Goal: Task Accomplishment & Management: Manage account settings

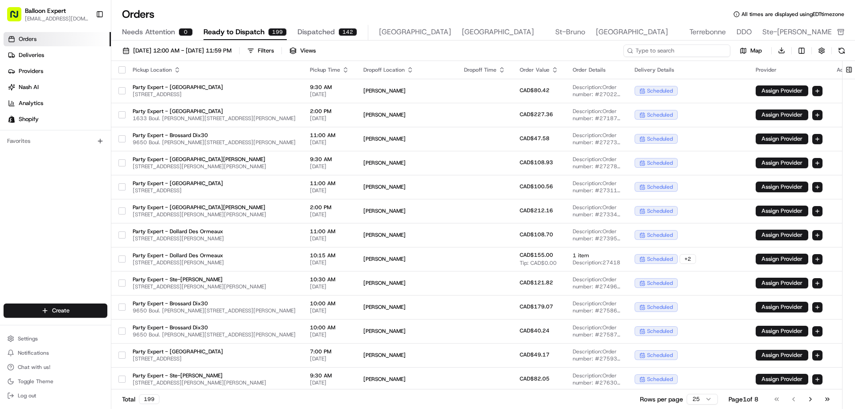
click at [677, 53] on input at bounding box center [676, 51] width 107 height 12
paste input "#27923"
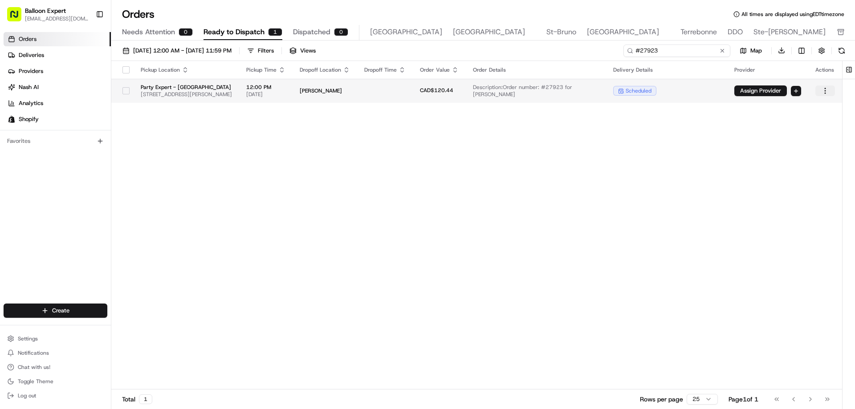
type input "#27923"
click at [825, 93] on html "Balloon Expert [EMAIL_ADDRESS][DOMAIN_NAME] Toggle Sidebar Orders Deliveries Pr…" at bounding box center [427, 204] width 855 height 409
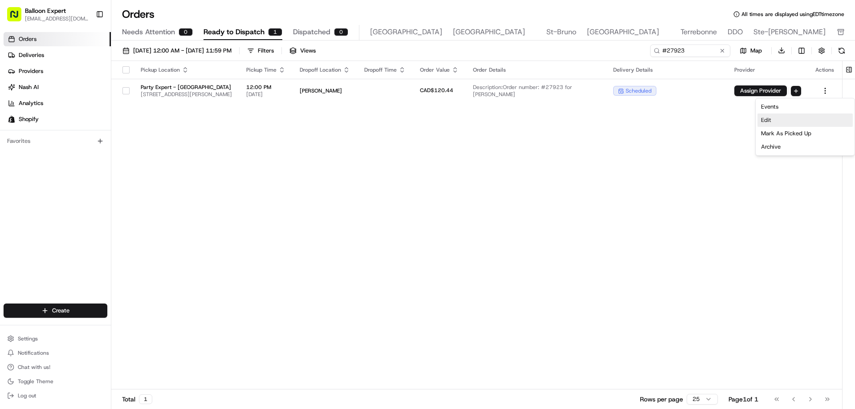
click at [772, 118] on div "Edit" at bounding box center [804, 120] width 95 height 13
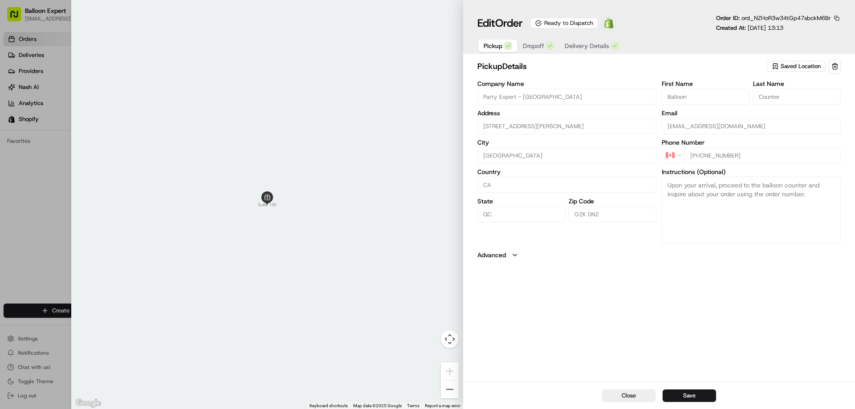
click at [584, 47] on span "Delivery Details" at bounding box center [586, 45] width 45 height 9
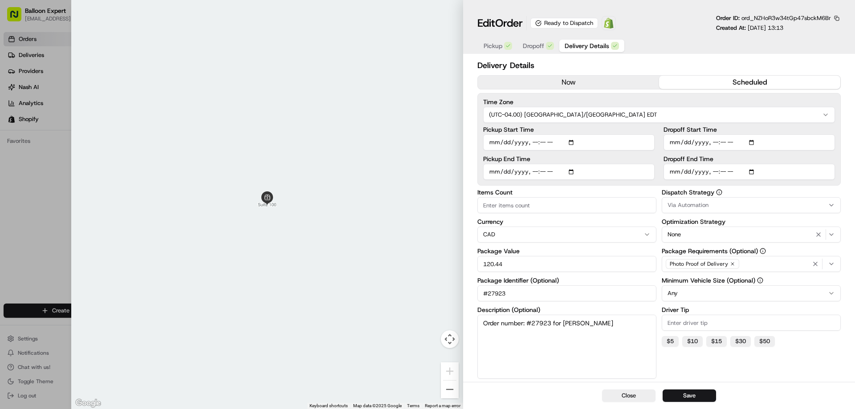
click at [535, 143] on input "Pickup Start Time" at bounding box center [568, 142] width 171 height 16
type input "[DATE]T17:30"
click at [534, 172] on input "Pickup End Time" at bounding box center [568, 172] width 171 height 16
type input "[DATE]T18:00"
click at [702, 399] on button "Save" at bounding box center [688, 396] width 53 height 12
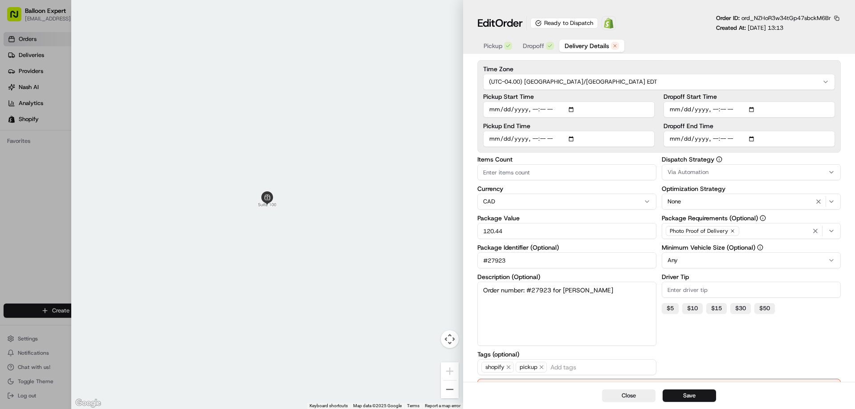
scroll to position [92, 0]
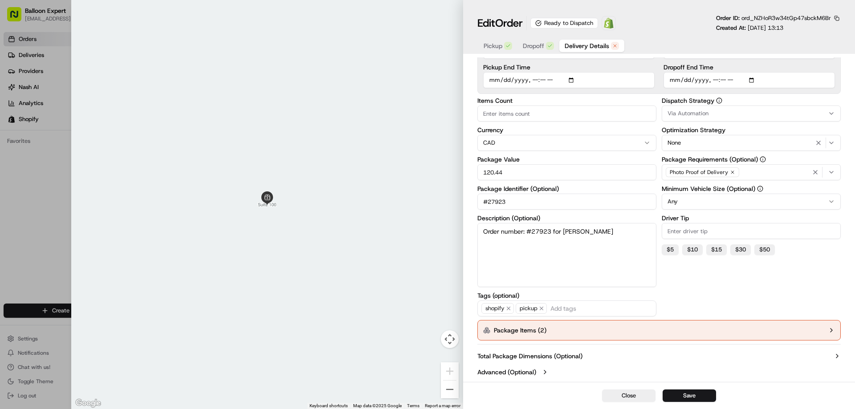
click at [814, 326] on button "Package Items ( 2 )" at bounding box center [658, 330] width 363 height 20
click at [812, 357] on button "button" at bounding box center [812, 357] width 12 height 12
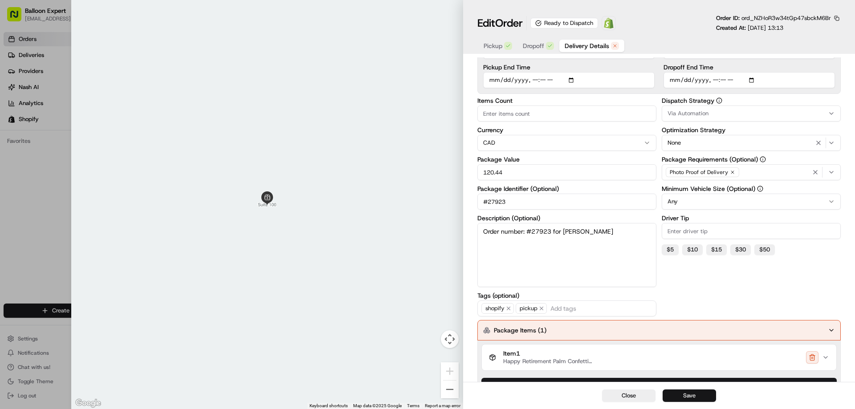
click at [694, 394] on button "Save" at bounding box center [688, 396] width 53 height 12
click at [812, 362] on button "button" at bounding box center [812, 357] width 12 height 12
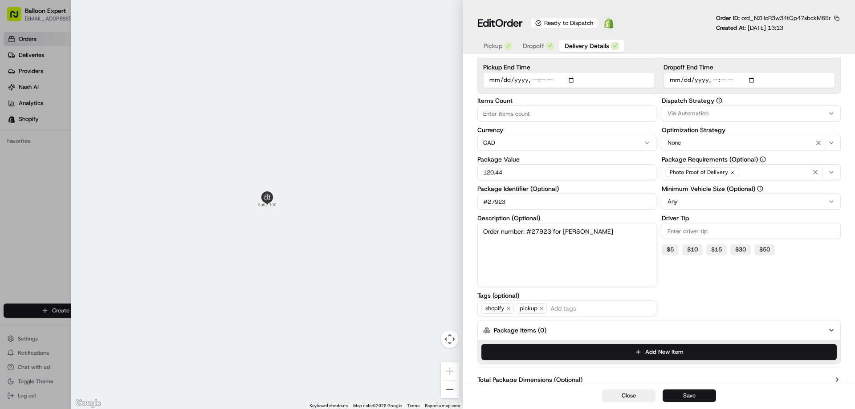
click at [694, 396] on button "Save" at bounding box center [688, 396] width 53 height 12
type input "1"
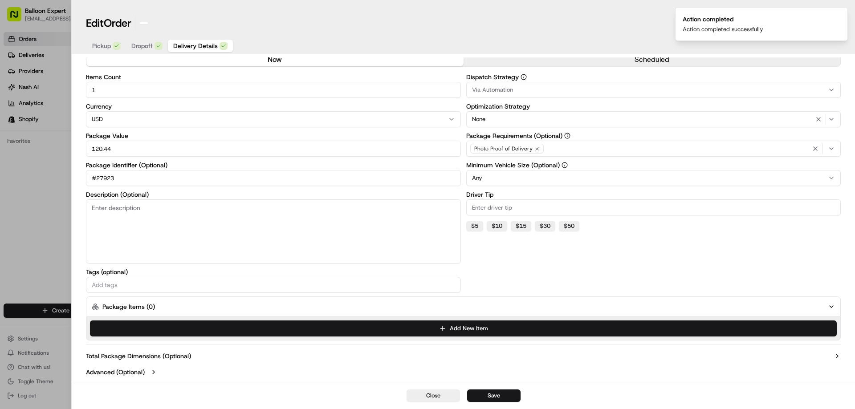
scroll to position [23, 0]
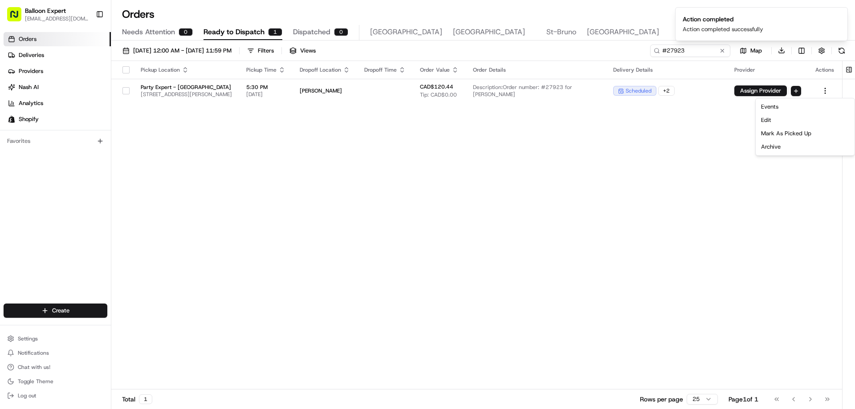
click at [519, 243] on div "Pickup Location Pickup Time Dropoff Location Dropoff Time Order Value Order Det…" at bounding box center [476, 225] width 731 height 329
